Goal: Check status: Check status

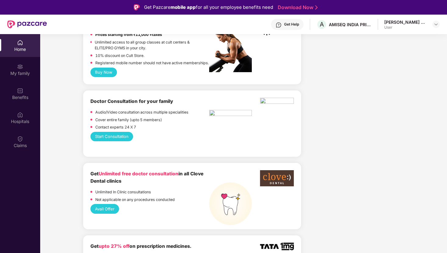
scroll to position [407, 0]
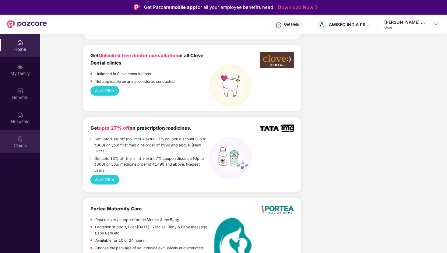
click at [22, 143] on div "Claims" at bounding box center [20, 146] width 40 height 6
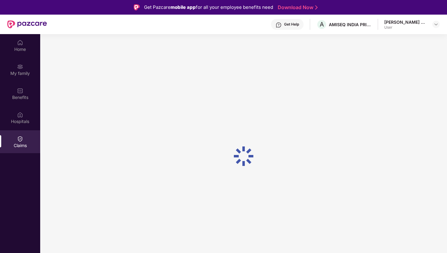
scroll to position [0, 0]
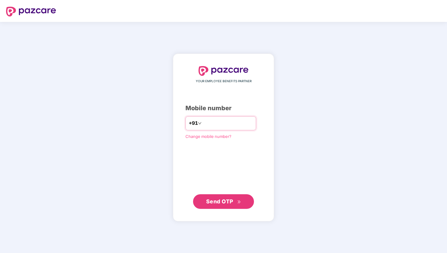
type input "**********"
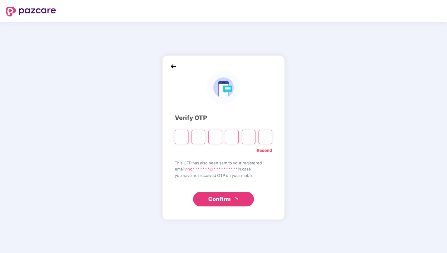
type input "*"
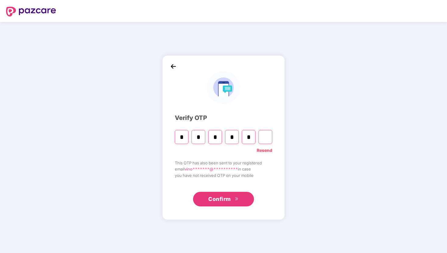
type input "*"
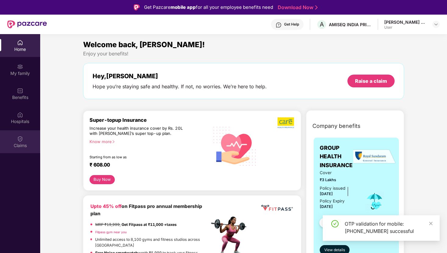
click at [22, 139] on img at bounding box center [20, 139] width 6 height 6
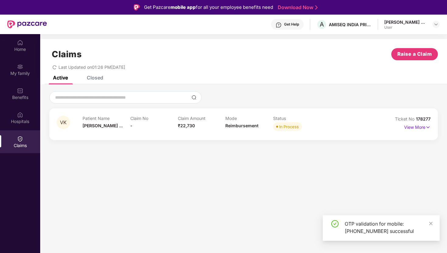
scroll to position [34, 0]
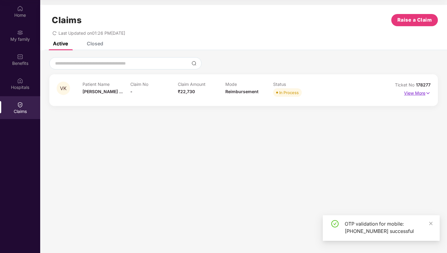
click at [423, 90] on p "View More" at bounding box center [417, 92] width 27 height 8
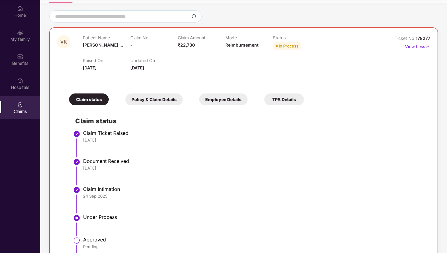
scroll to position [89, 0]
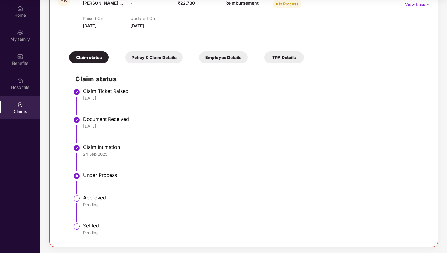
click at [162, 58] on div "Policy & Claim Details" at bounding box center [154, 57] width 57 height 12
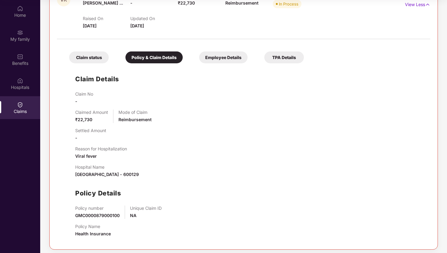
click at [97, 59] on div "Claim status" at bounding box center [89, 57] width 40 height 12
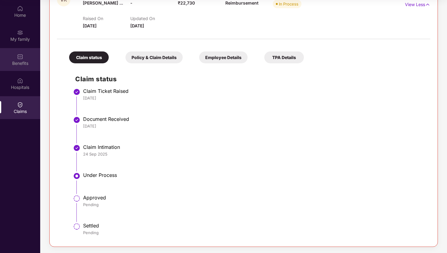
scroll to position [0, 0]
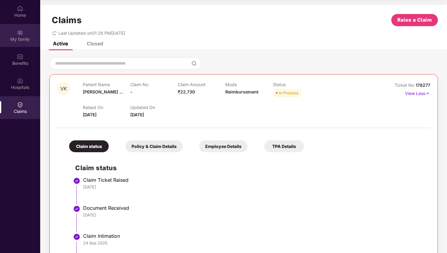
click at [20, 32] on img at bounding box center [20, 33] width 6 height 6
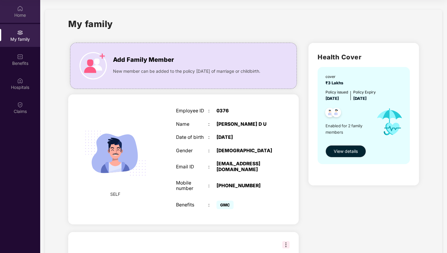
click at [25, 14] on div "Home" at bounding box center [20, 15] width 40 height 6
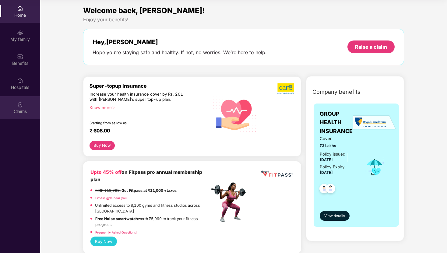
click at [26, 104] on div "Claims" at bounding box center [20, 107] width 40 height 23
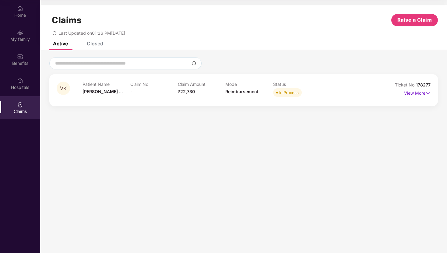
click at [424, 94] on p "View More" at bounding box center [417, 92] width 27 height 8
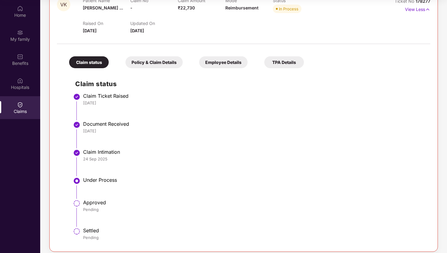
scroll to position [89, 0]
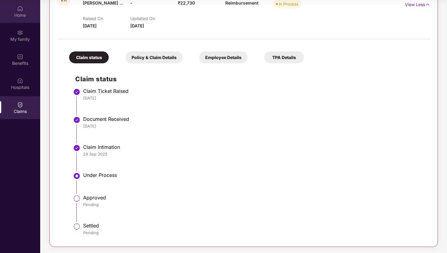
click at [15, 13] on div "Home" at bounding box center [20, 15] width 40 height 6
